Goal: Task Accomplishment & Management: Manage account settings

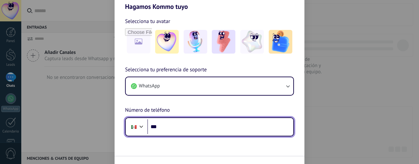
click at [170, 125] on input "***" at bounding box center [220, 126] width 146 height 15
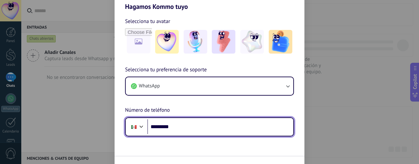
click at [190, 125] on input "*********" at bounding box center [220, 126] width 146 height 15
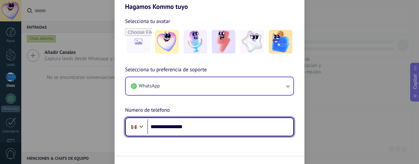
type input "**********"
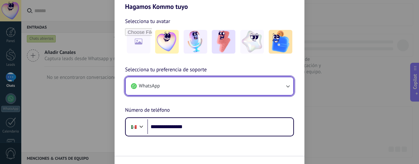
click at [290, 84] on icon "button" at bounding box center [288, 86] width 7 height 7
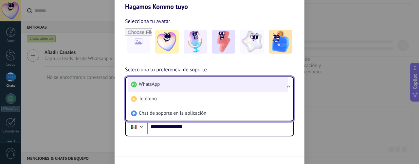
click at [210, 84] on li "WhatsApp" at bounding box center [208, 84] width 160 height 14
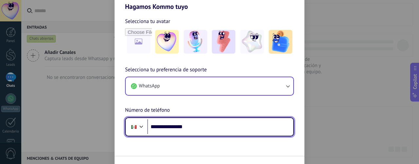
click at [256, 131] on input "**********" at bounding box center [220, 126] width 146 height 15
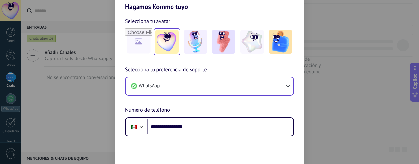
click at [168, 34] on img at bounding box center [167, 42] width 24 height 24
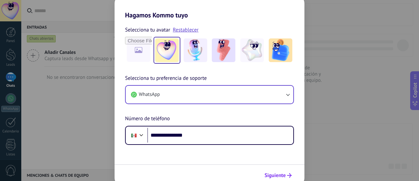
click at [286, 163] on button "Siguiente" at bounding box center [278, 174] width 33 height 11
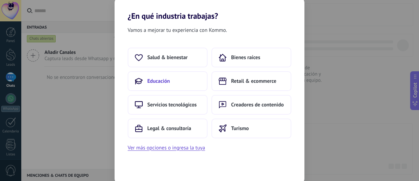
click at [157, 85] on button "Educación" at bounding box center [168, 81] width 80 height 20
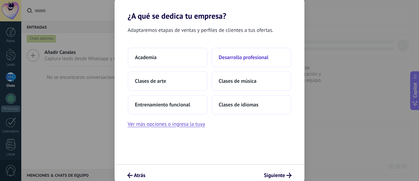
click at [243, 58] on span "Desarrollo profesional" at bounding box center [244, 57] width 50 height 7
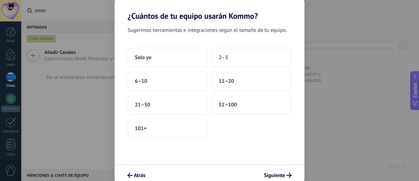
click at [225, 53] on button "2–5" at bounding box center [252, 58] width 80 height 20
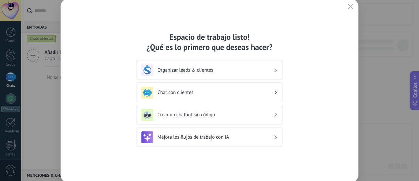
click at [275, 93] on div "Chat con clientes" at bounding box center [210, 93] width 136 height 12
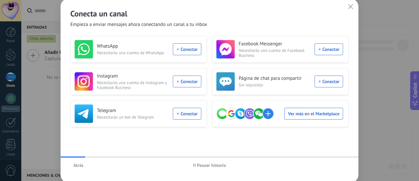
click at [272, 163] on div "Conecta un canal Empieza a enviar mensajes ahora conectando un canal a tu inbox…" at bounding box center [210, 91] width 298 height 184
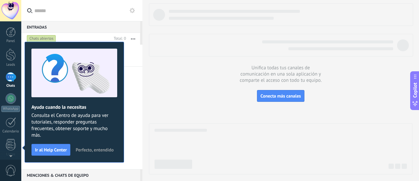
click at [95, 150] on span "Perfecto, entendido" at bounding box center [95, 149] width 38 height 5
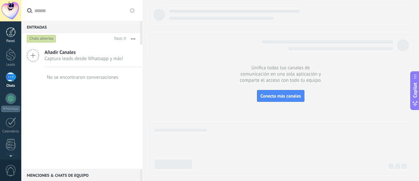
click at [11, 33] on div at bounding box center [11, 32] width 10 height 10
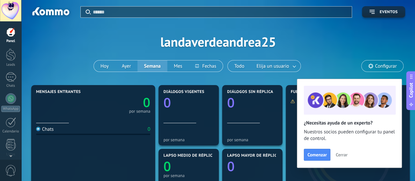
click at [344, 156] on span "Cerrar" at bounding box center [341, 154] width 12 height 5
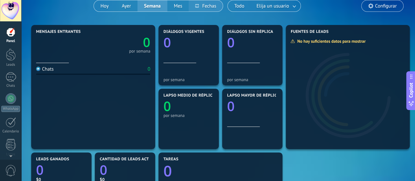
scroll to position [55, 0]
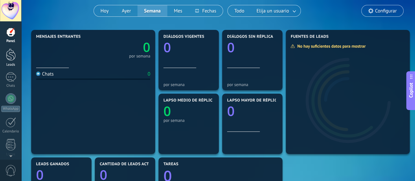
click at [7, 58] on div at bounding box center [11, 55] width 10 height 12
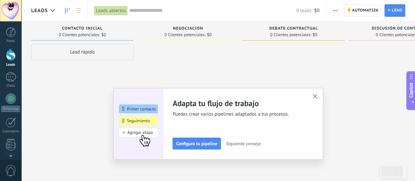
click at [317, 97] on use "button" at bounding box center [314, 96] width 5 height 5
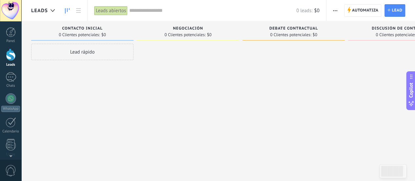
click at [335, 10] on icon "button" at bounding box center [335, 10] width 4 height 1
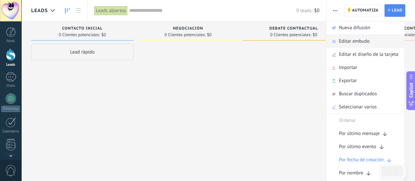
click at [355, 40] on span "Editar embudo" at bounding box center [354, 41] width 31 height 13
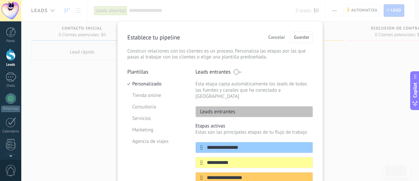
click at [348, 96] on div "**********" at bounding box center [220, 90] width 398 height 181
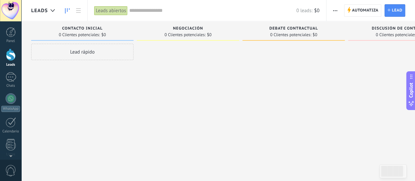
click at [336, 8] on span "button" at bounding box center [335, 10] width 4 height 12
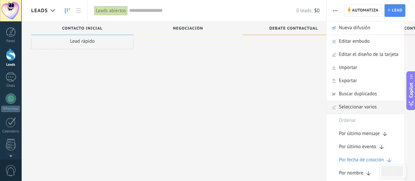
scroll to position [11, 0]
click at [301, 96] on div at bounding box center [293, 79] width 102 height 95
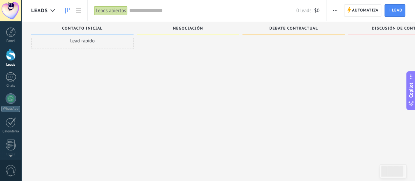
drag, startPoint x: 304, startPoint y: 29, endPoint x: 378, endPoint y: 53, distance: 77.6
click at [378, 53] on div at bounding box center [399, 79] width 102 height 95
click at [307, 25] on div "Debate contractual" at bounding box center [293, 28] width 102 height 14
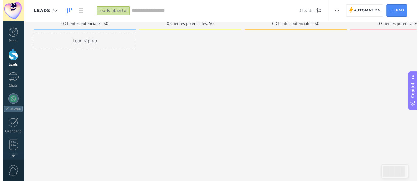
scroll to position [0, 0]
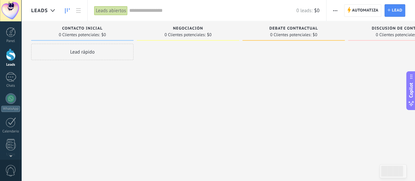
click at [312, 30] on span "Debate contractual" at bounding box center [293, 28] width 49 height 5
click at [314, 55] on div at bounding box center [293, 91] width 102 height 95
click at [299, 33] on span "0 Clientes potenciales:" at bounding box center [290, 35] width 41 height 4
click at [328, 48] on div at bounding box center [293, 91] width 102 height 95
click at [360, 48] on div at bounding box center [399, 91] width 102 height 95
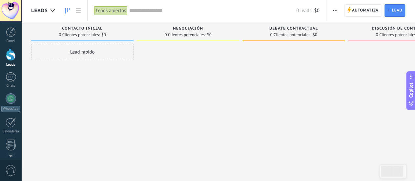
click at [201, 51] on div at bounding box center [188, 91] width 102 height 95
click at [11, 77] on div at bounding box center [11, 77] width 10 height 10
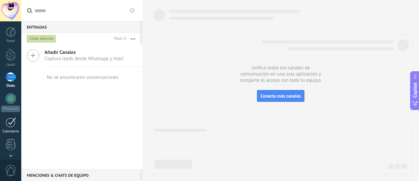
click at [14, 124] on div at bounding box center [11, 122] width 10 height 10
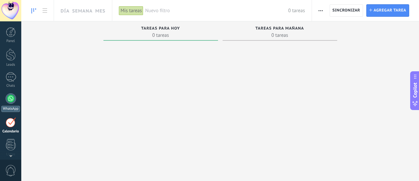
click at [10, 99] on div at bounding box center [11, 98] width 10 height 10
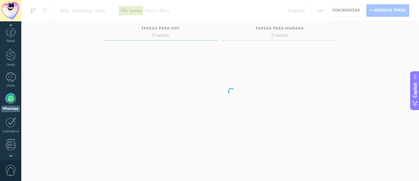
scroll to position [19, 0]
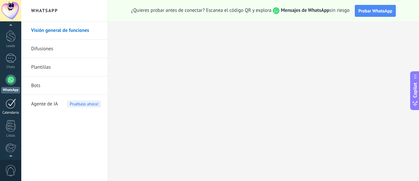
click at [10, 107] on div at bounding box center [11, 103] width 10 height 10
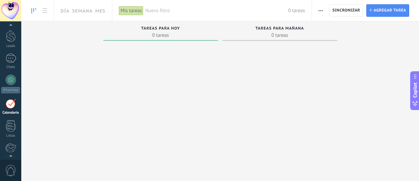
scroll to position [42, 0]
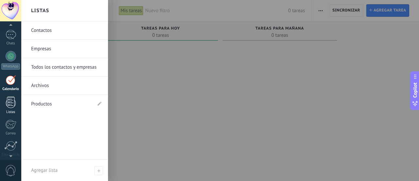
click at [13, 98] on div at bounding box center [11, 101] width 10 height 11
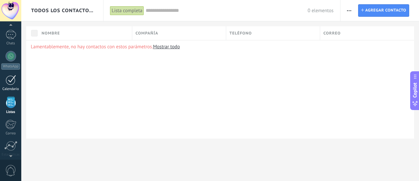
click at [9, 81] on div at bounding box center [11, 80] width 10 height 10
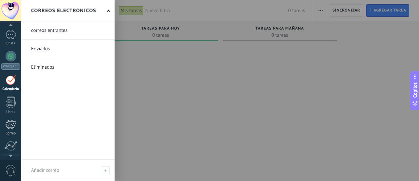
click at [9, 124] on div at bounding box center [10, 124] width 11 height 10
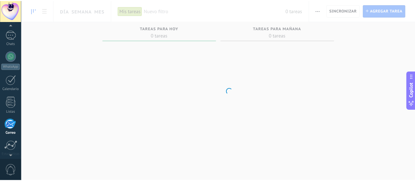
scroll to position [87, 0]
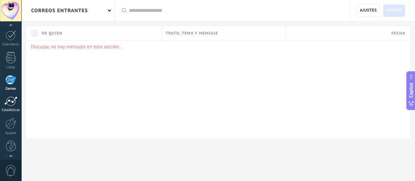
click at [12, 103] on div at bounding box center [10, 101] width 13 height 10
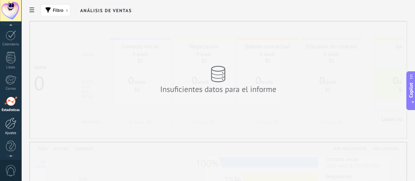
click at [10, 126] on div at bounding box center [10, 122] width 11 height 11
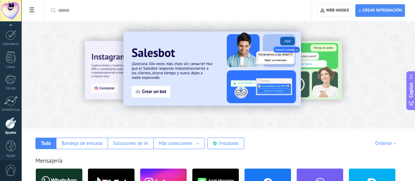
scroll to position [91, 0]
click at [139, 10] on input "text" at bounding box center [179, 10] width 243 height 7
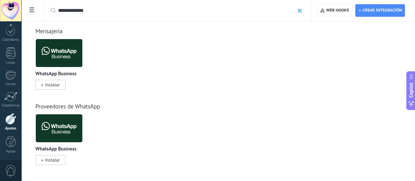
scroll to position [0, 0]
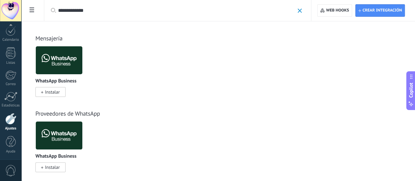
click at [158, 10] on input "**********" at bounding box center [176, 10] width 236 height 7
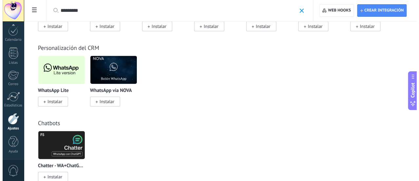
scroll to position [142, 0]
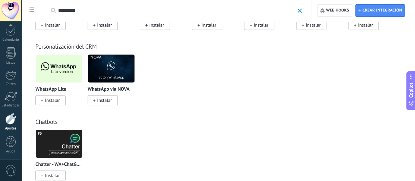
type input "********"
click at [60, 103] on span "Instalar" at bounding box center [52, 100] width 15 height 6
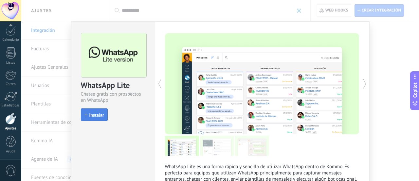
click at [95, 111] on button "Instalar" at bounding box center [94, 114] width 27 height 12
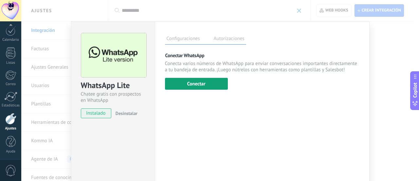
click at [176, 82] on button "Conectar" at bounding box center [196, 84] width 63 height 12
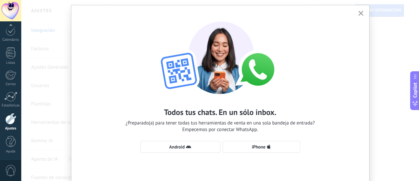
scroll to position [19, 0]
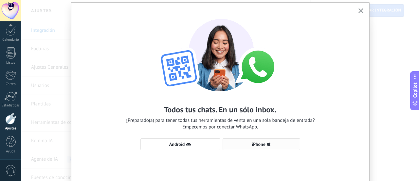
click at [265, 142] on span "iPhone" at bounding box center [261, 143] width 70 height 5
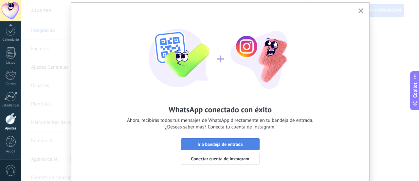
click at [235, 145] on span "Ir a bandeja de entrada" at bounding box center [220, 144] width 45 height 5
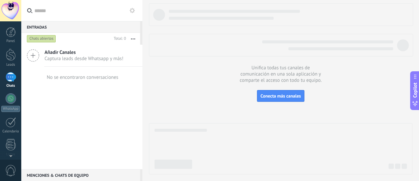
click at [45, 38] on div "Chats abiertos" at bounding box center [41, 39] width 29 height 8
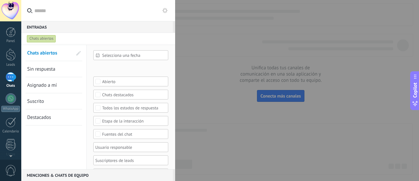
click at [34, 54] on span "Chats abiertos" at bounding box center [42, 53] width 30 height 6
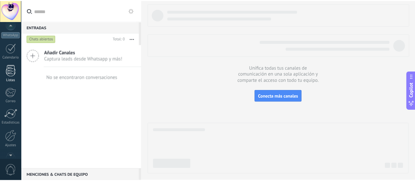
scroll to position [91, 0]
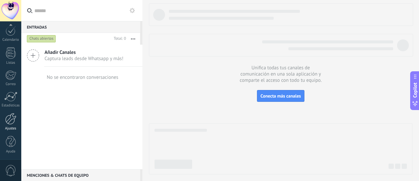
click at [10, 114] on div at bounding box center [10, 118] width 11 height 11
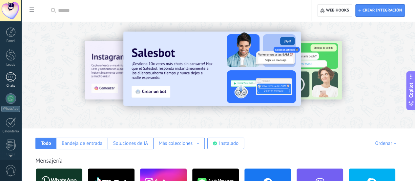
click at [11, 79] on div at bounding box center [11, 77] width 10 height 10
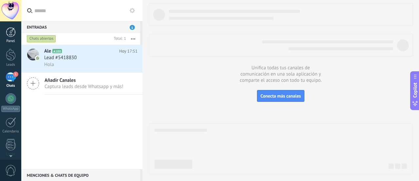
click at [5, 32] on link "Panel" at bounding box center [10, 35] width 21 height 16
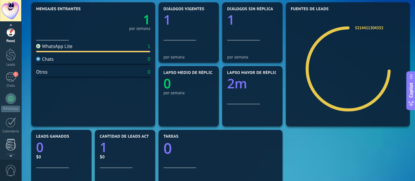
scroll to position [2, 0]
click at [11, 124] on div at bounding box center [11, 120] width 10 height 10
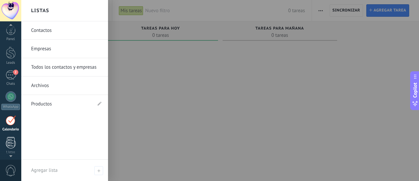
click at [8, 141] on div at bounding box center [11, 142] width 10 height 11
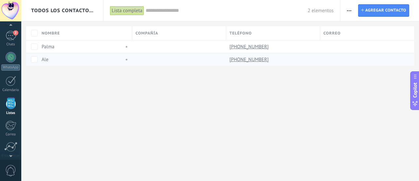
scroll to position [64, 0]
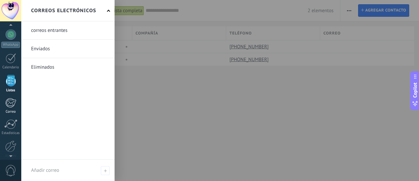
click at [11, 103] on div at bounding box center [10, 103] width 11 height 10
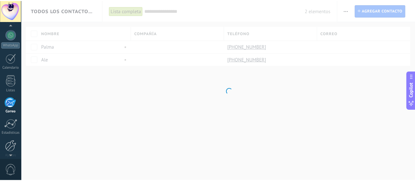
scroll to position [87, 0]
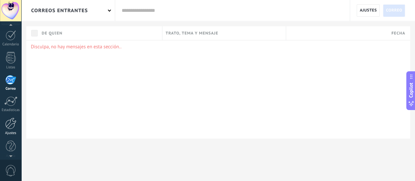
click at [11, 120] on div at bounding box center [10, 122] width 11 height 11
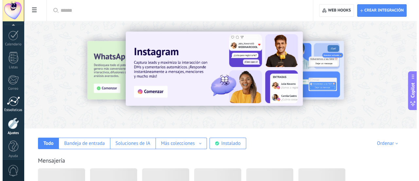
scroll to position [91, 0]
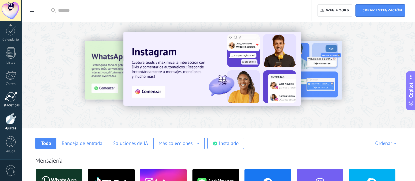
click at [10, 103] on div "Estadísticas" at bounding box center [10, 105] width 19 height 4
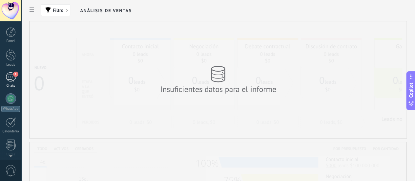
click at [12, 77] on div "1" at bounding box center [11, 77] width 10 height 10
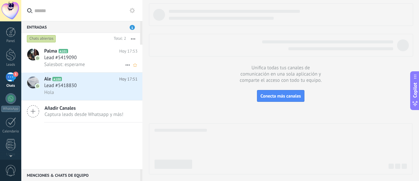
click at [104, 59] on div "Lead #5419090" at bounding box center [90, 57] width 93 height 7
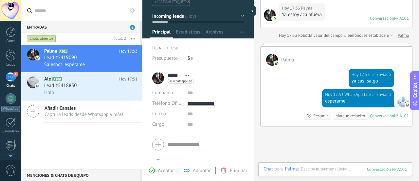
scroll to position [46, 0]
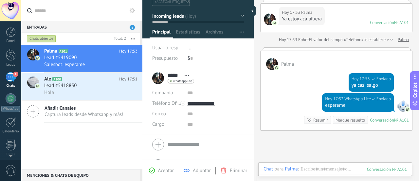
click at [282, 49] on div at bounding box center [337, 48] width 152 height 3
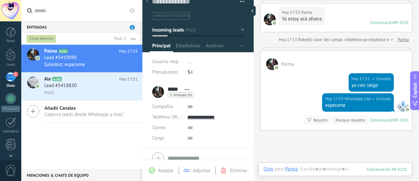
scroll to position [9, 0]
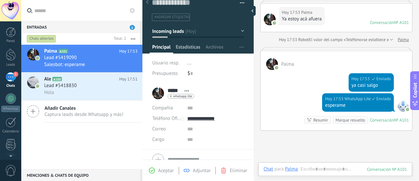
click at [189, 49] on span "Estadísticas" at bounding box center [188, 49] width 25 height 10
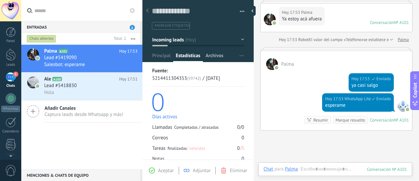
click at [217, 57] on span "Archivos" at bounding box center [215, 57] width 18 height 10
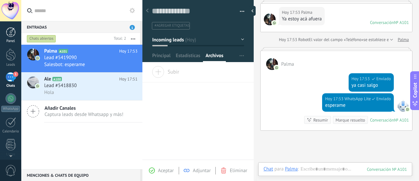
click at [7, 33] on div at bounding box center [11, 32] width 10 height 10
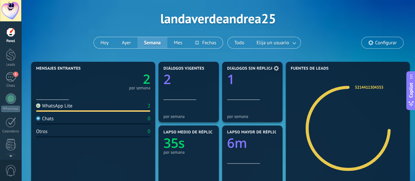
scroll to position [24, 0]
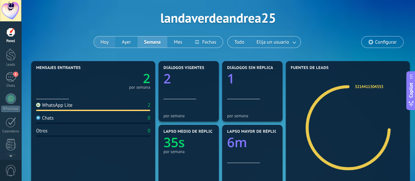
click at [109, 39] on button "Hoy" at bounding box center [104, 41] width 21 height 11
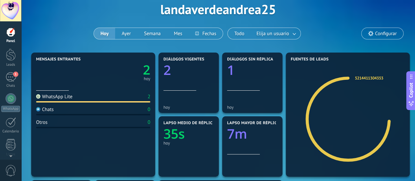
scroll to position [32, 0]
click at [129, 29] on button "Ayer" at bounding box center [126, 33] width 22 height 11
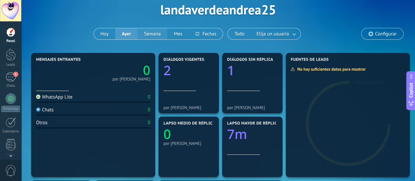
click at [146, 32] on button "Semana" at bounding box center [152, 33] width 30 height 11
